Goal: Task Accomplishment & Management: Use online tool/utility

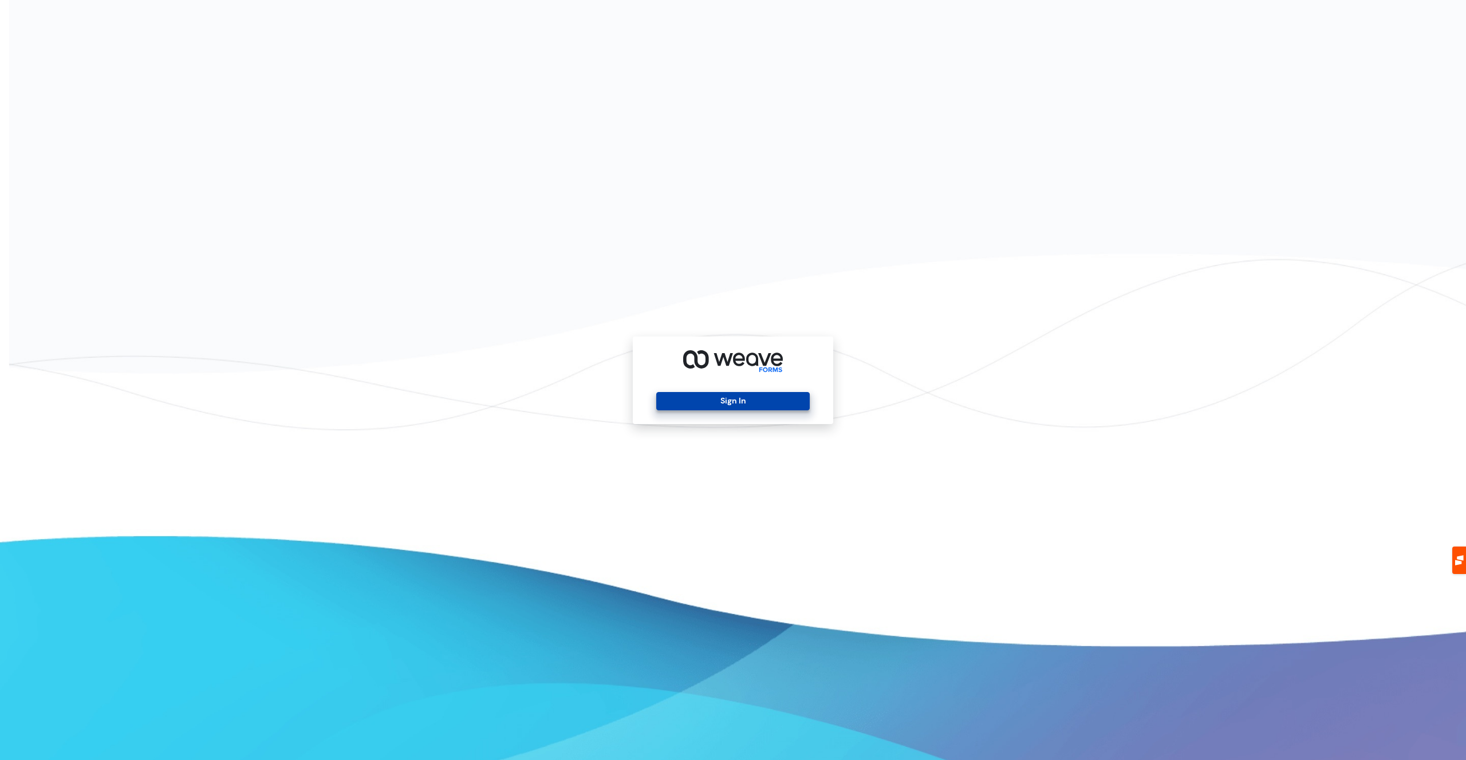
click at [677, 405] on button "Sign In" at bounding box center [732, 401] width 153 height 18
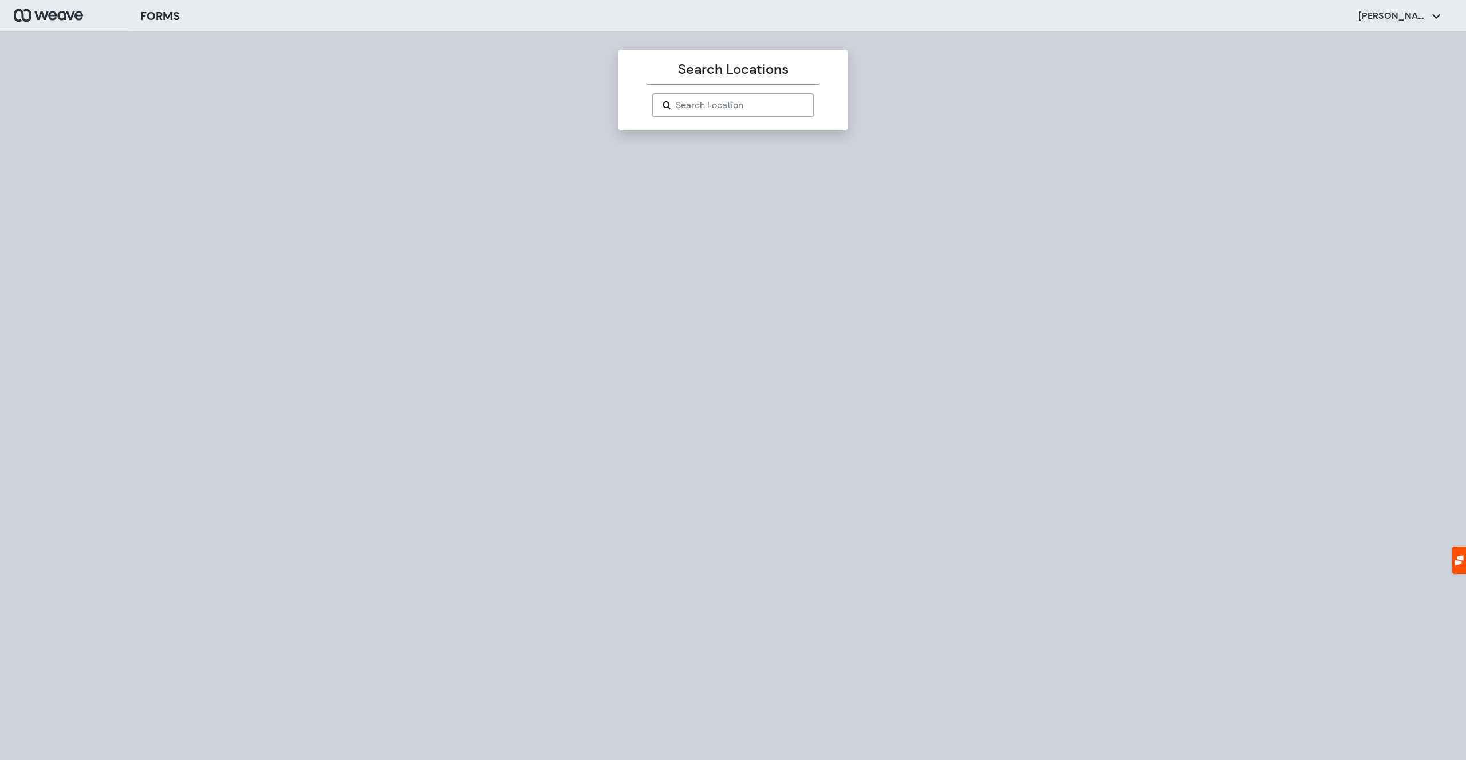
click at [695, 111] on input "Search Location" at bounding box center [740, 105] width 128 height 14
paste input "*********"
type input "*********"
click at [685, 133] on div "The Whole Tooth Dentistry" at bounding box center [732, 127] width 161 height 21
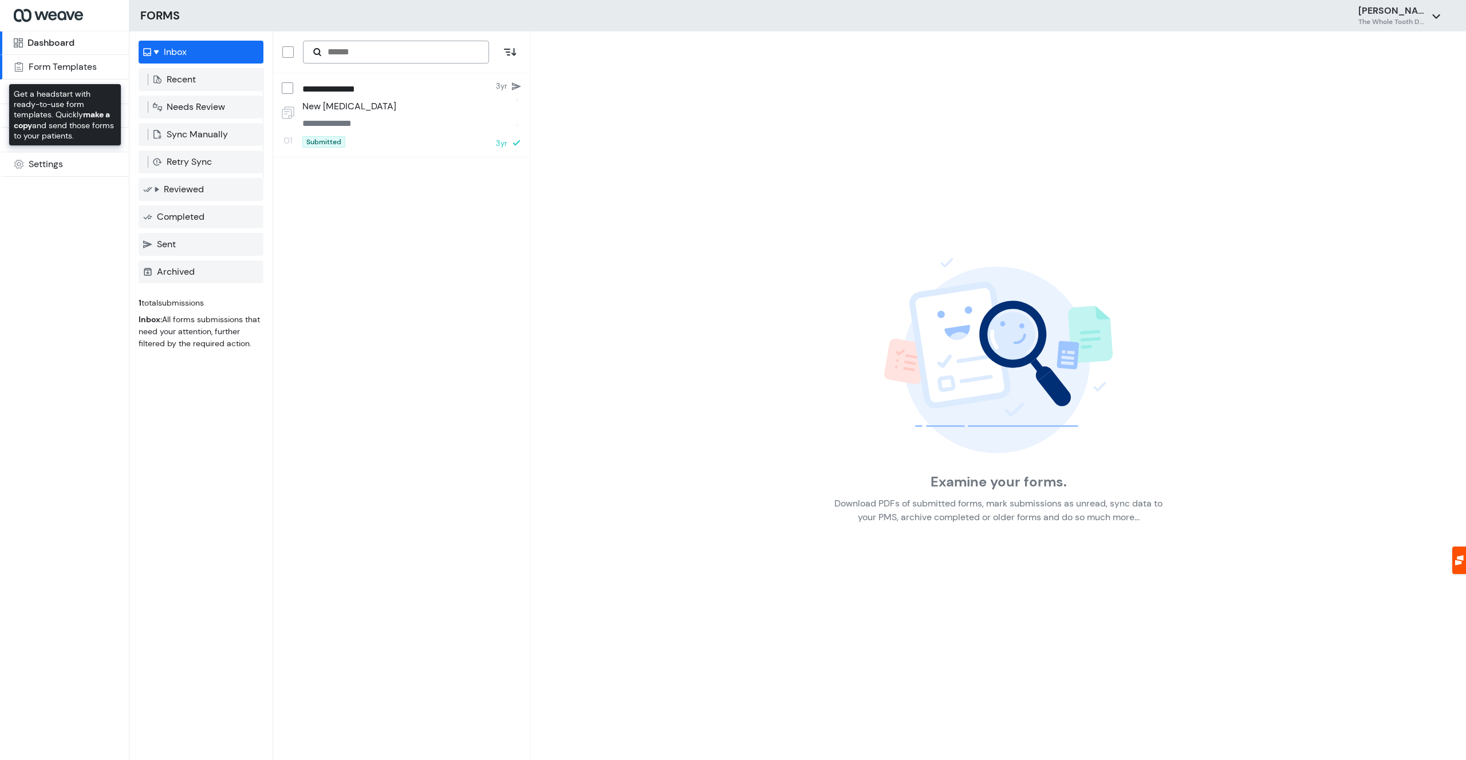
click at [94, 69] on div "Form Templates" at bounding box center [63, 66] width 68 height 9
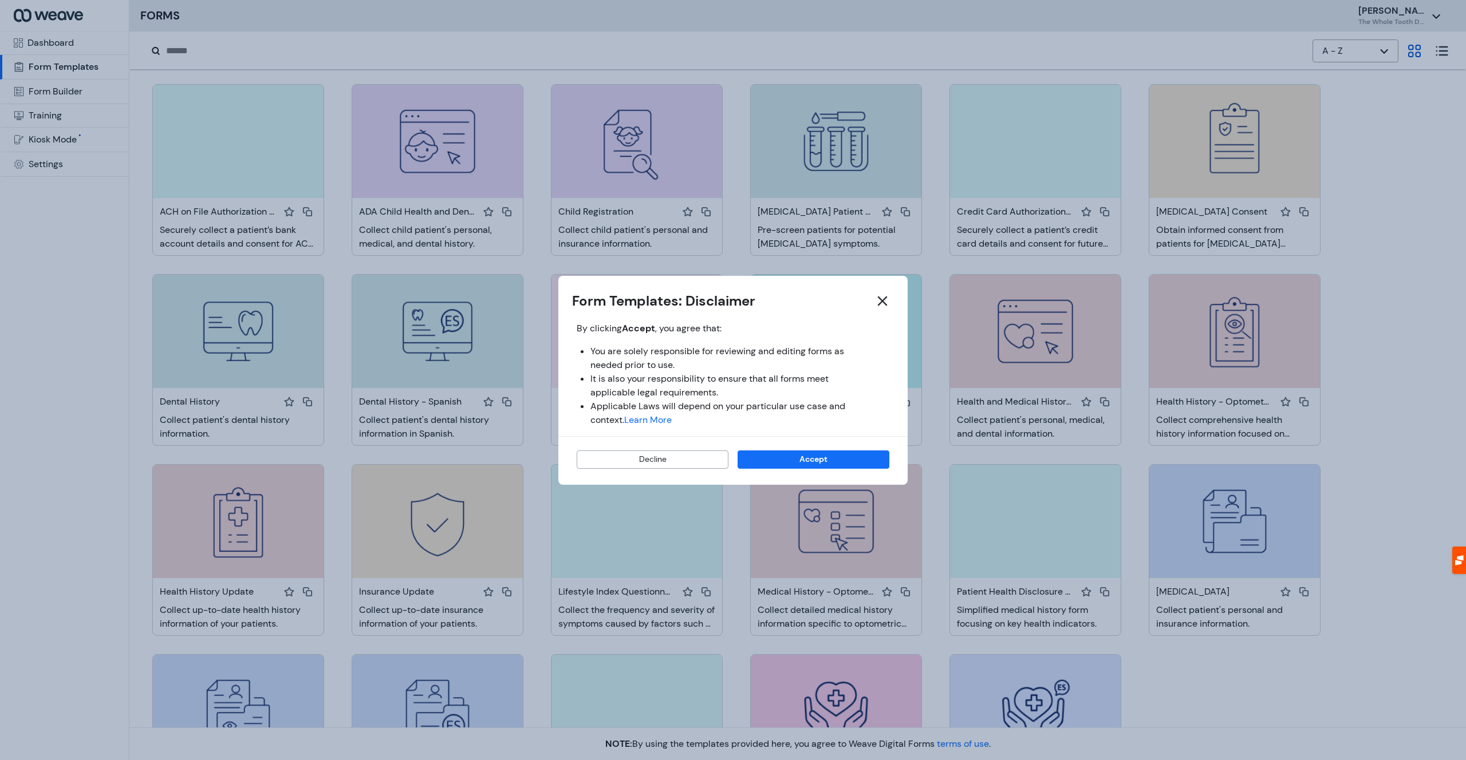
click at [97, 57] on div at bounding box center [733, 380] width 1466 height 760
click at [896, 301] on header "Form Templates: Disclaimer" at bounding box center [732, 301] width 349 height 23
click at [893, 301] on button "button" at bounding box center [882, 301] width 23 height 23
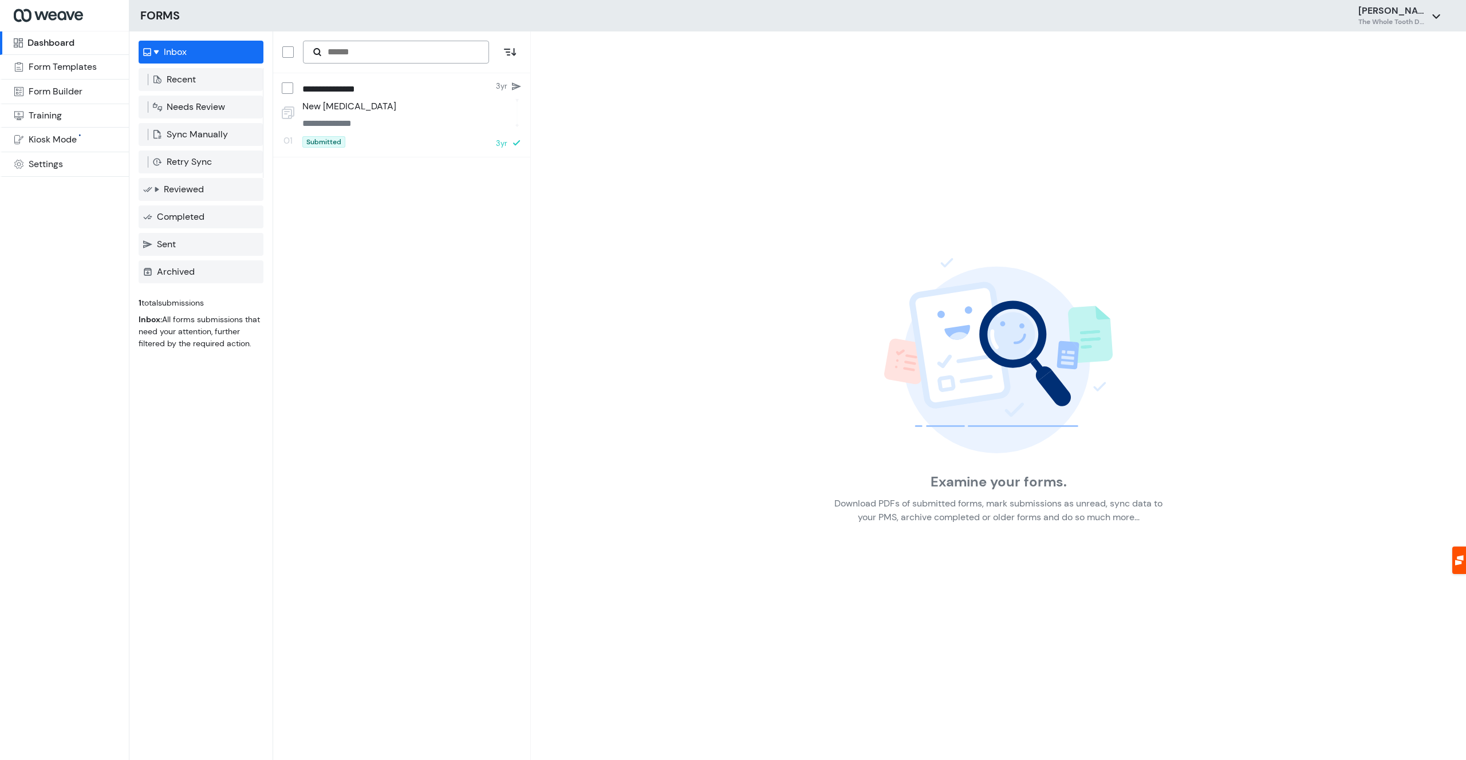
click at [51, 38] on div "Dashboard" at bounding box center [50, 42] width 47 height 9
click at [71, 92] on div "Form Builder" at bounding box center [56, 91] width 54 height 9
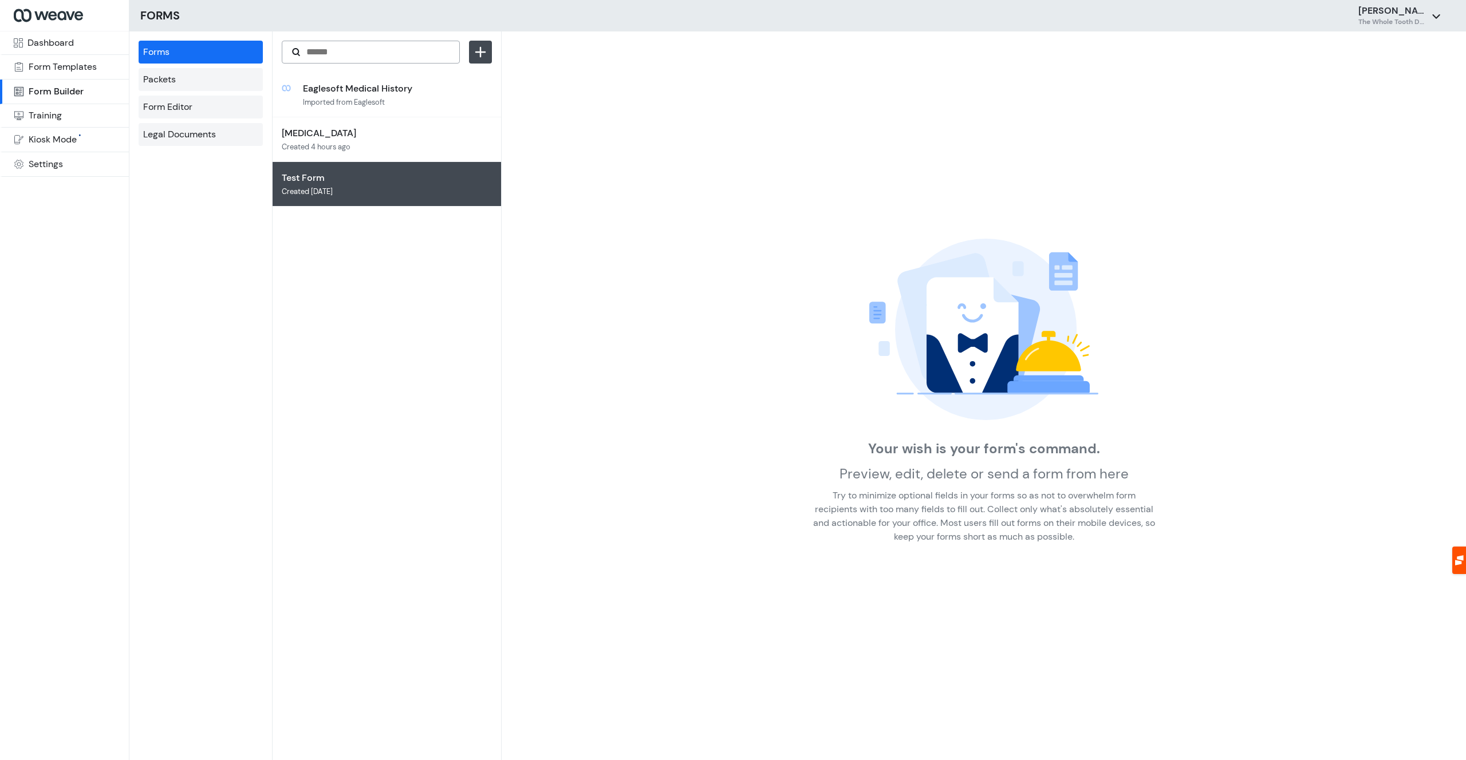
click at [362, 179] on p "Test Form" at bounding box center [376, 178] width 189 height 14
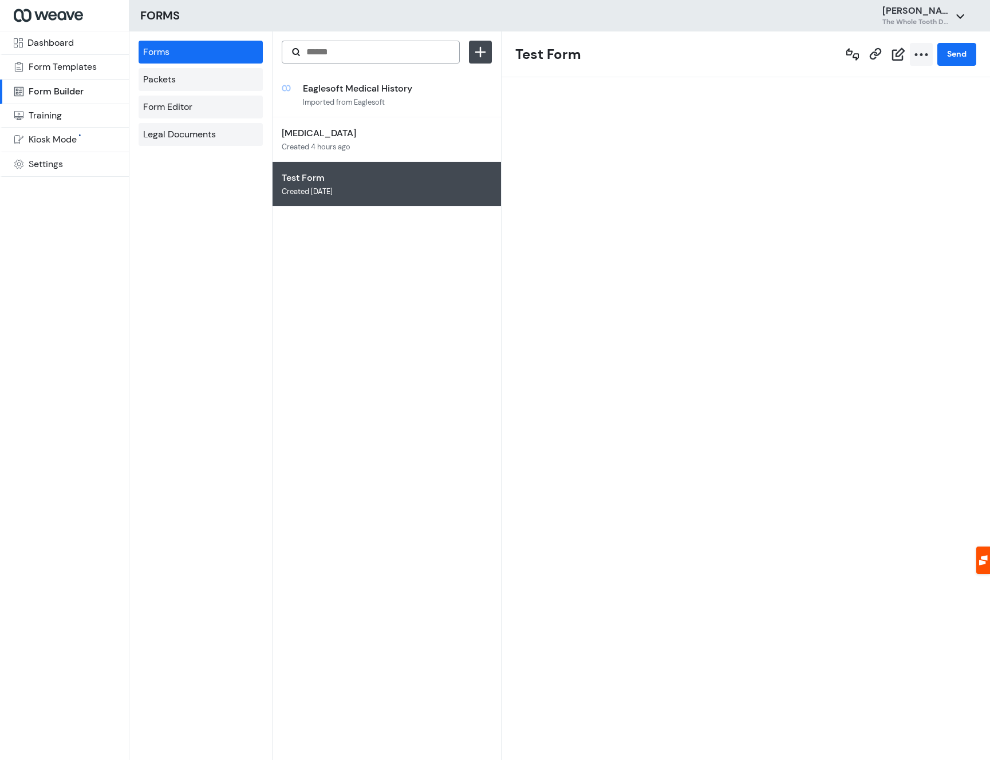
click at [921, 60] on icon "button" at bounding box center [921, 55] width 14 height 14
click at [912, 80] on li "Delete" at bounding box center [919, 85] width 115 height 33
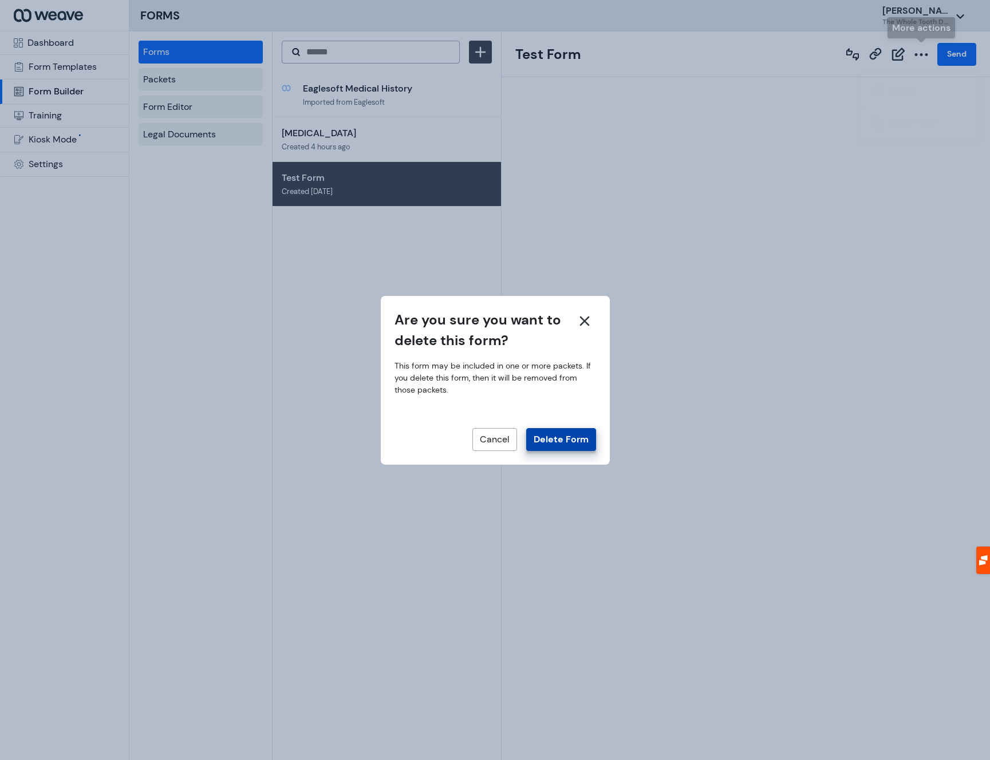
click at [561, 437] on button "Delete form" at bounding box center [561, 439] width 70 height 23
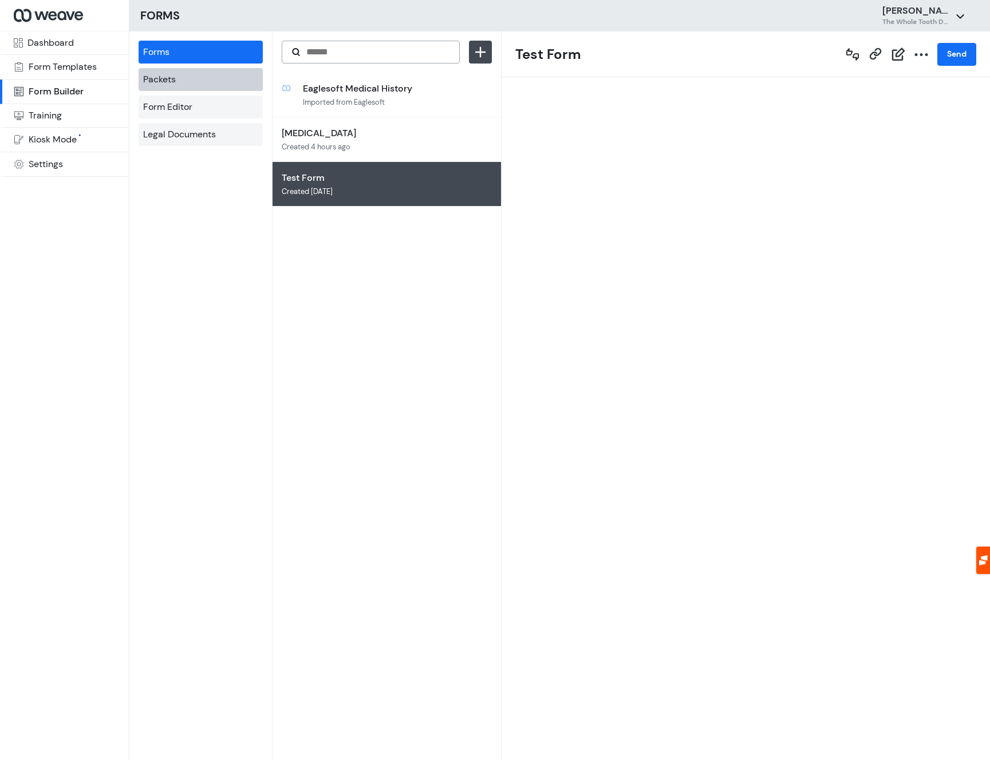
click at [152, 81] on p "Packets" at bounding box center [159, 80] width 33 height 14
